Goal: Task Accomplishment & Management: Use online tool/utility

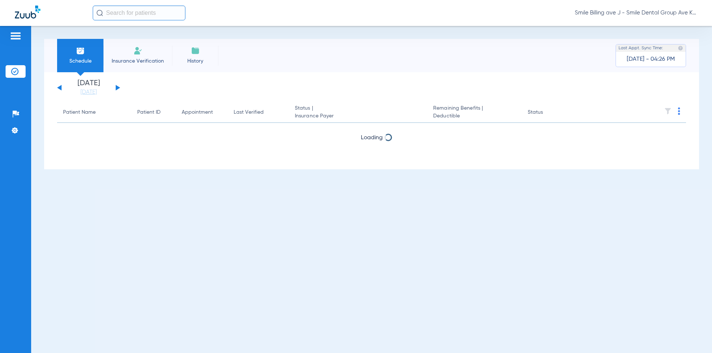
click at [130, 54] on li "Insurance Verification" at bounding box center [137, 55] width 69 height 33
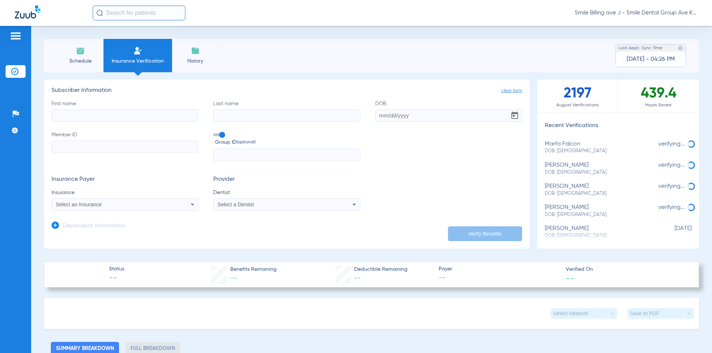
click at [142, 116] on input "First name" at bounding box center [125, 115] width 147 height 13
type input "[PERSON_NAME]"
type input "rhymes"
click at [419, 115] on input "DOB Required" at bounding box center [448, 115] width 147 height 13
type input "[DATE]"
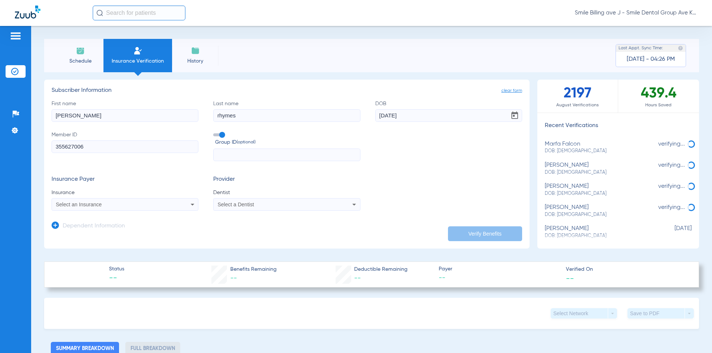
type input "355627006"
click at [129, 203] on div "Select an Insurance" at bounding box center [111, 204] width 111 height 5
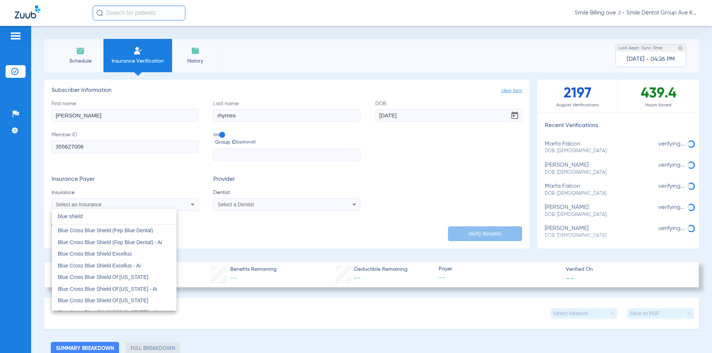
click at [108, 216] on input "blue shield" at bounding box center [114, 216] width 125 height 15
type input "blue shield"
click at [105, 259] on mat-option "Blue Shield Of [US_STATE]" at bounding box center [114, 262] width 125 height 12
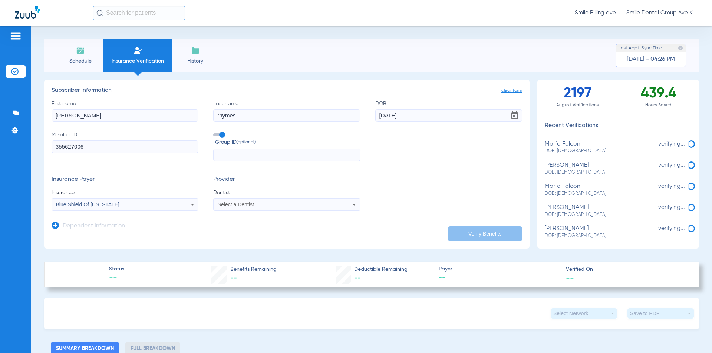
click at [259, 197] on app-form-autocomplete "Dentist Select a Dentist" at bounding box center [286, 200] width 147 height 22
click at [257, 201] on div "Select a Dentist" at bounding box center [286, 204] width 146 height 9
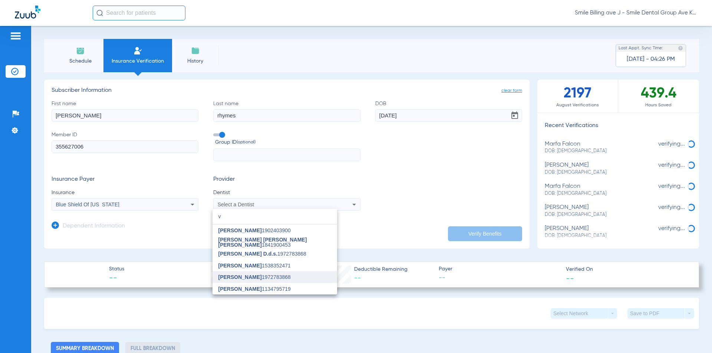
type input "v"
click at [237, 276] on span "[PERSON_NAME]" at bounding box center [239, 277] width 43 height 6
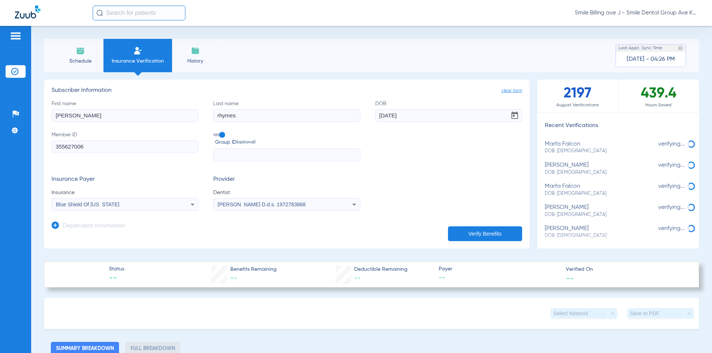
click at [464, 238] on button "Verify Benefits" at bounding box center [485, 233] width 74 height 15
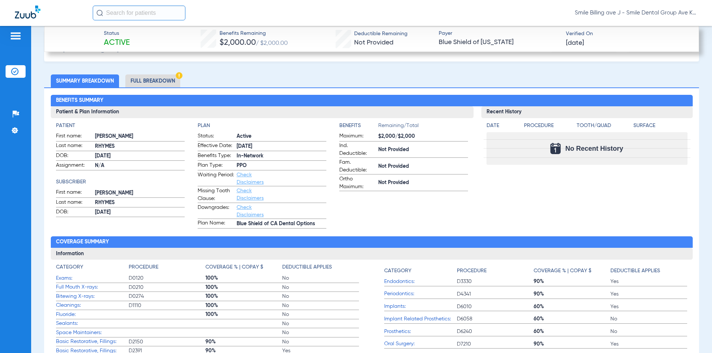
scroll to position [222, 0]
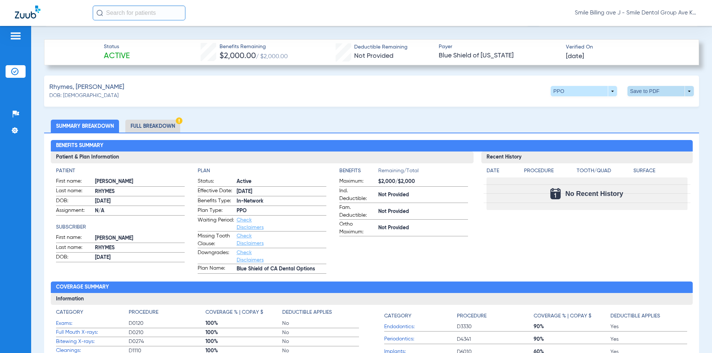
click at [659, 90] on span at bounding box center [660, 91] width 18 height 18
click at [681, 91] on div at bounding box center [356, 176] width 712 height 353
click at [681, 91] on span at bounding box center [660, 91] width 66 height 10
click at [607, 105] on span "Save to PDF" at bounding box center [598, 105] width 29 height 5
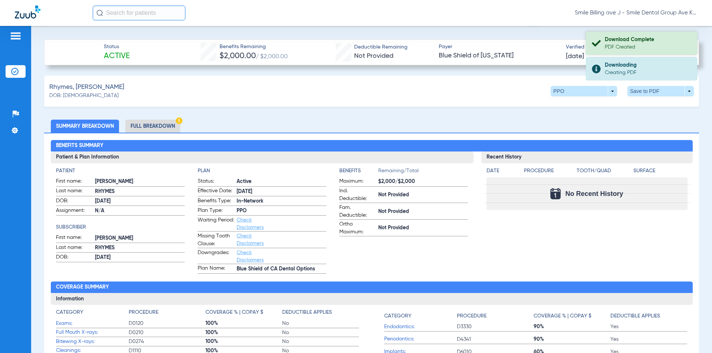
click at [622, 47] on div "PDF Created" at bounding box center [647, 46] width 86 height 7
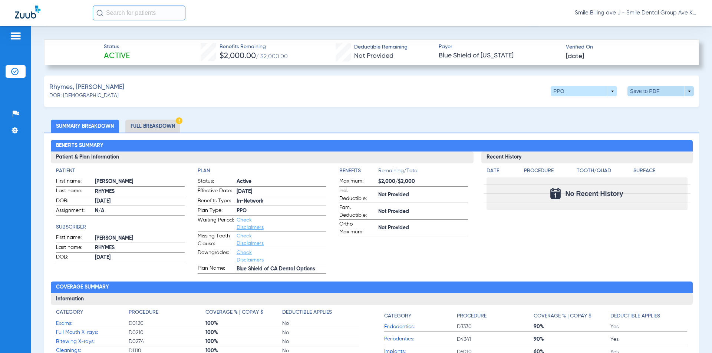
click at [634, 91] on span at bounding box center [660, 91] width 66 height 10
